Goal: Task Accomplishment & Management: Use online tool/utility

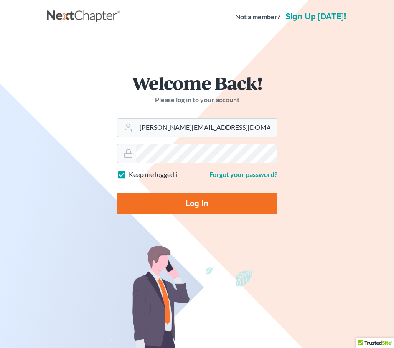
click at [163, 203] on input "Log In" at bounding box center [197, 204] width 160 height 22
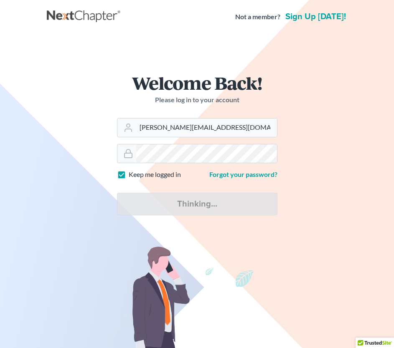
type input "Thinking..."
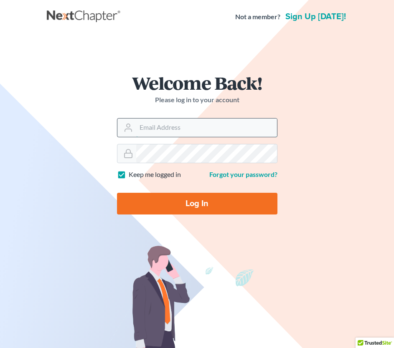
click at [142, 129] on input "Email Address" at bounding box center [206, 128] width 141 height 18
paste input "[PERSON_NAME][EMAIL_ADDRESS][DOMAIN_NAME]"
type input "[PERSON_NAME][EMAIL_ADDRESS][DOMAIN_NAME]"
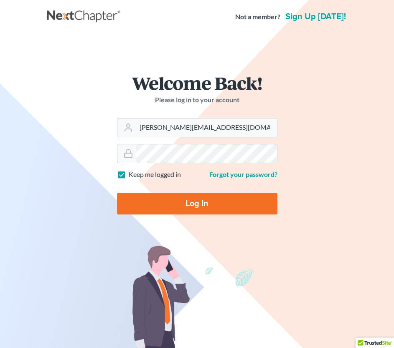
click at [193, 203] on input "Log In" at bounding box center [197, 204] width 160 height 22
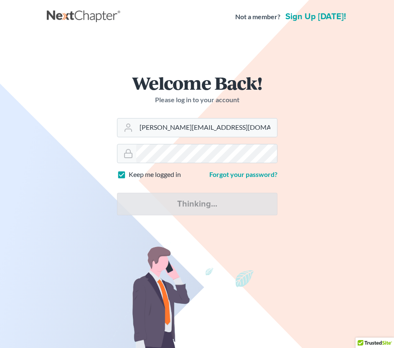
type input "Thinking..."
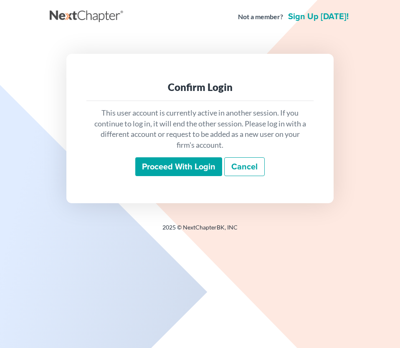
click at [196, 169] on input "Proceed with login" at bounding box center [178, 166] width 87 height 19
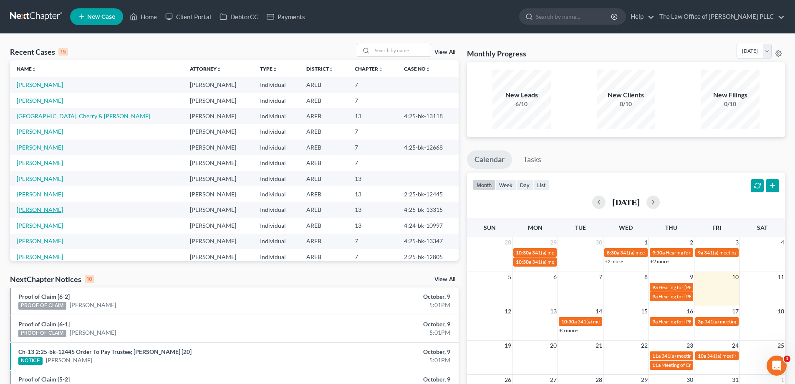
click at [47, 209] on link "[PERSON_NAME]" at bounding box center [40, 209] width 46 height 7
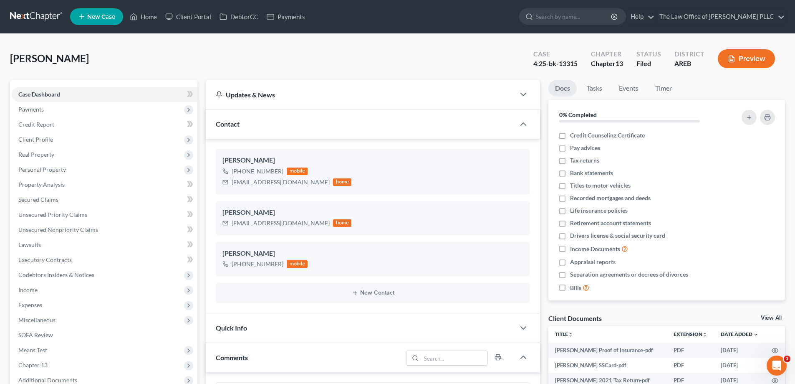
scroll to position [808, 0]
drag, startPoint x: 579, startPoint y: 62, endPoint x: 532, endPoint y: 67, distance: 47.4
click at [399, 67] on div "Case 4:25-bk-13315" at bounding box center [556, 59] width 58 height 25
copy div "4:25-bk-13315"
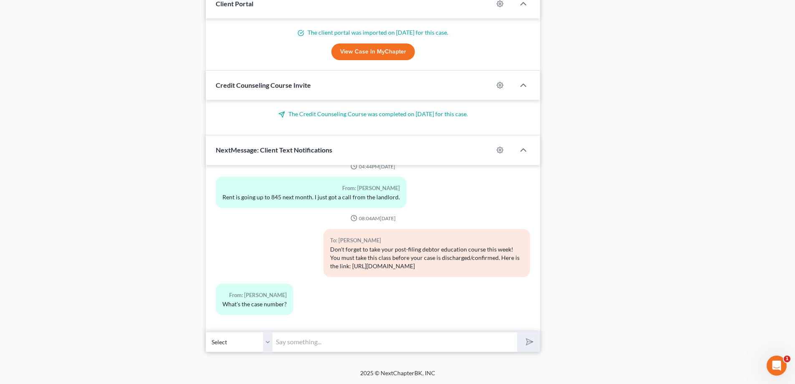
scroll to position [808, 0]
click at [282, 346] on input "text" at bounding box center [395, 341] width 245 height 20
paste input "4:25-bk-13315"
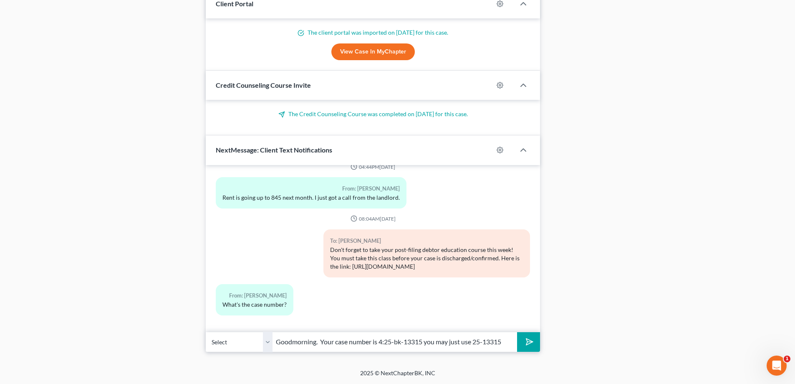
click at [285, 345] on input "Goodmorning. Your case number is 4:25-bk-13315 you may just use 25-13315" at bounding box center [395, 341] width 245 height 20
click at [288, 341] on input "Goodmorning. Your case number is 4:25-bk-13315 you may just use 25-13315" at bounding box center [395, 341] width 245 height 20
click at [291, 341] on input "Goodmorning. Your case number is 4:25-bk-13315 you may just use 25-13315" at bounding box center [395, 341] width 245 height 20
click at [309, 347] on input "Good morning. Your case number is 4:25-bk-13315 you may just use 25-13315" at bounding box center [395, 341] width 245 height 20
type input "Good morning. Your case number is 4:25-bk-13315 you may just use 25-13315"
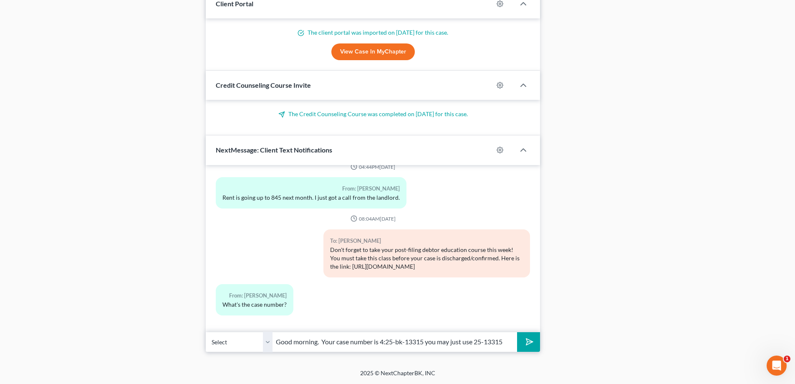
click at [399, 342] on icon "submit" at bounding box center [528, 342] width 12 height 12
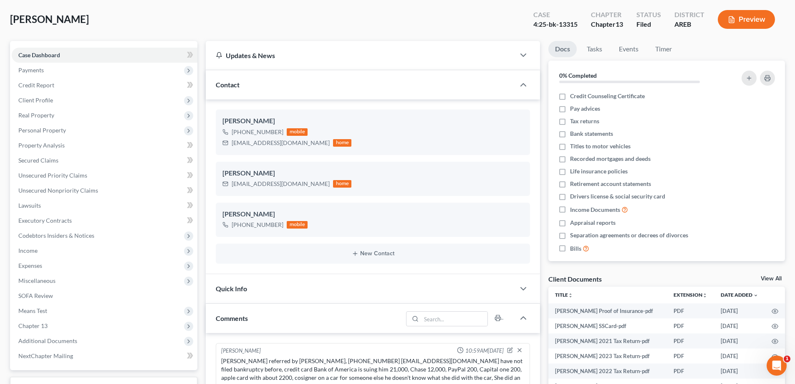
scroll to position [0, 0]
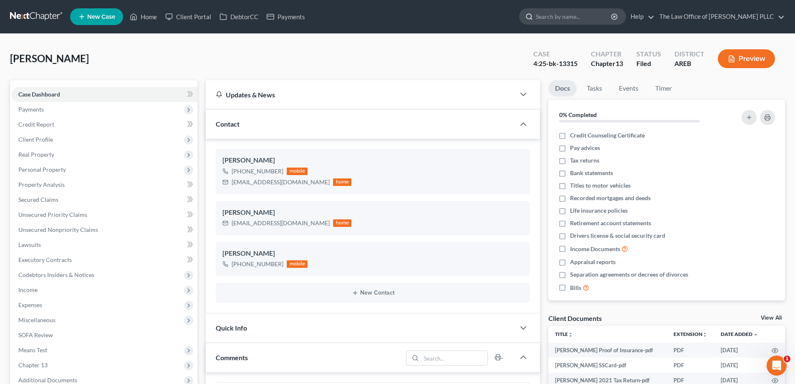
click at [399, 23] on input "search" at bounding box center [574, 16] width 76 height 15
click at [399, 19] on input "search" at bounding box center [574, 16] width 76 height 15
type input "Heard"
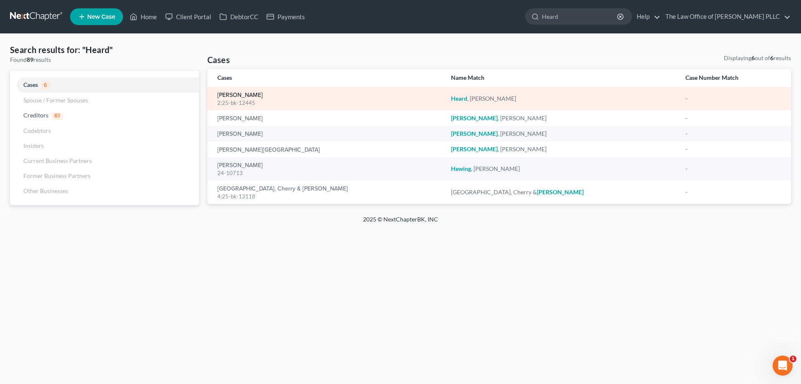
click at [234, 96] on link "[PERSON_NAME]" at bounding box center [239, 95] width 45 height 6
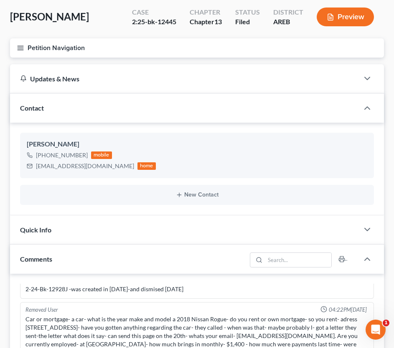
scroll to position [1753, 0]
click at [232, 66] on div "Updates & News" at bounding box center [184, 78] width 348 height 29
